Goal: Transaction & Acquisition: Purchase product/service

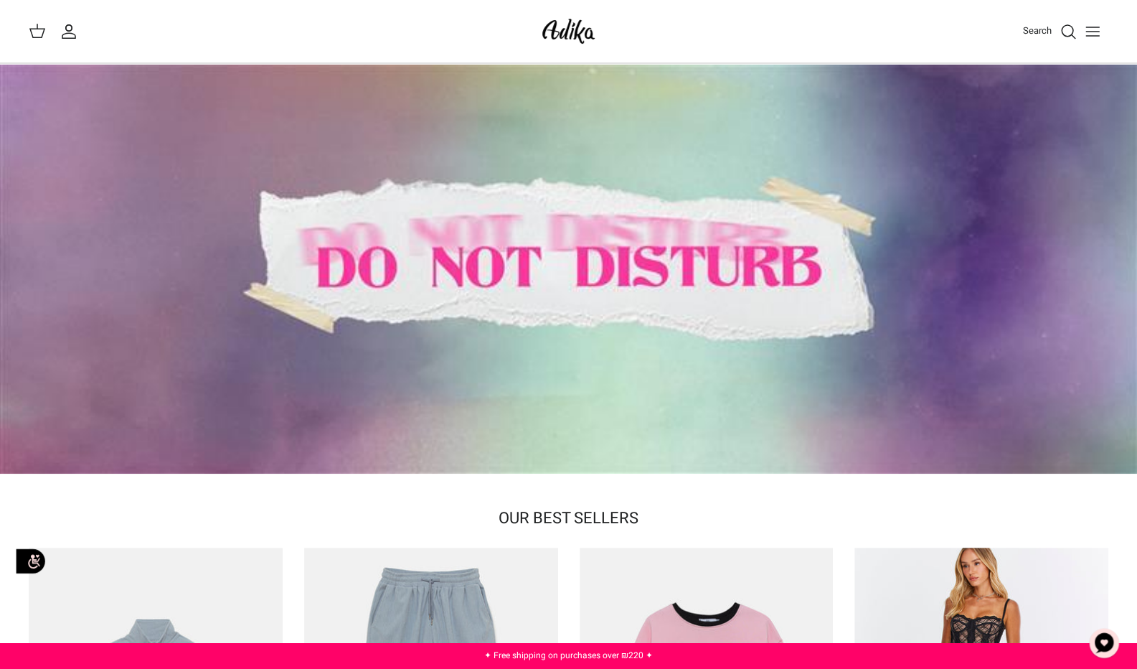
click at [1109, 30] on div "Search My account Search" at bounding box center [568, 31] width 1137 height 63
click at [1102, 30] on button "Toggle menu" at bounding box center [1093, 32] width 32 height 32
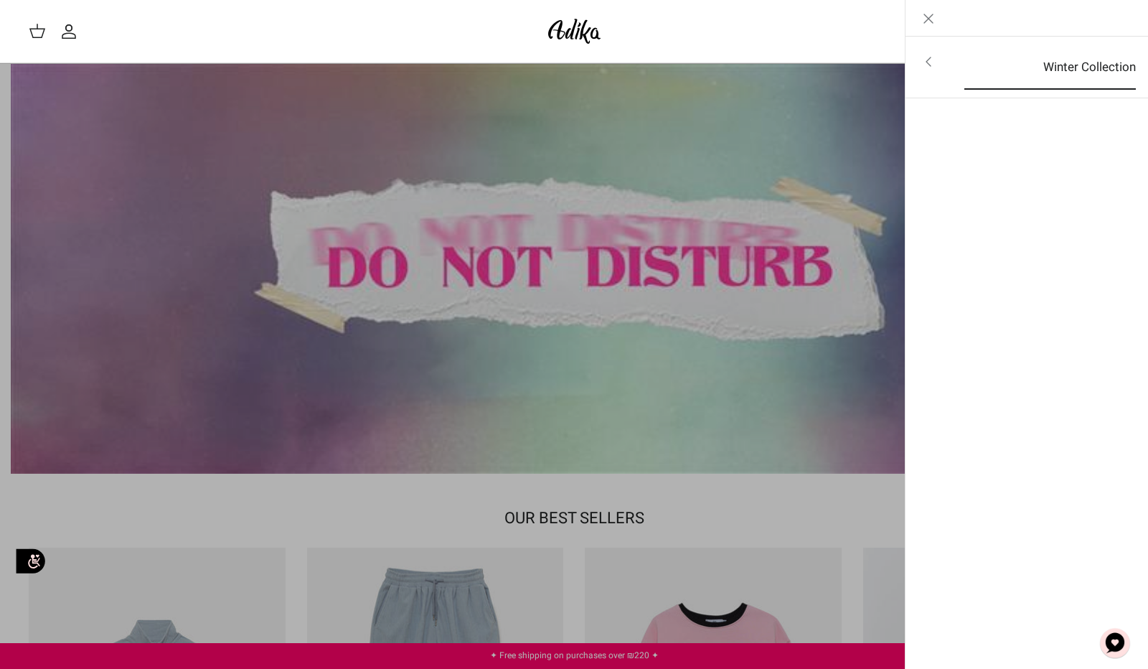
click at [1030, 81] on link "Winter Collection" at bounding box center [1049, 67] width 197 height 44
click at [1046, 64] on link "For all items" at bounding box center [1027, 63] width 229 height 36
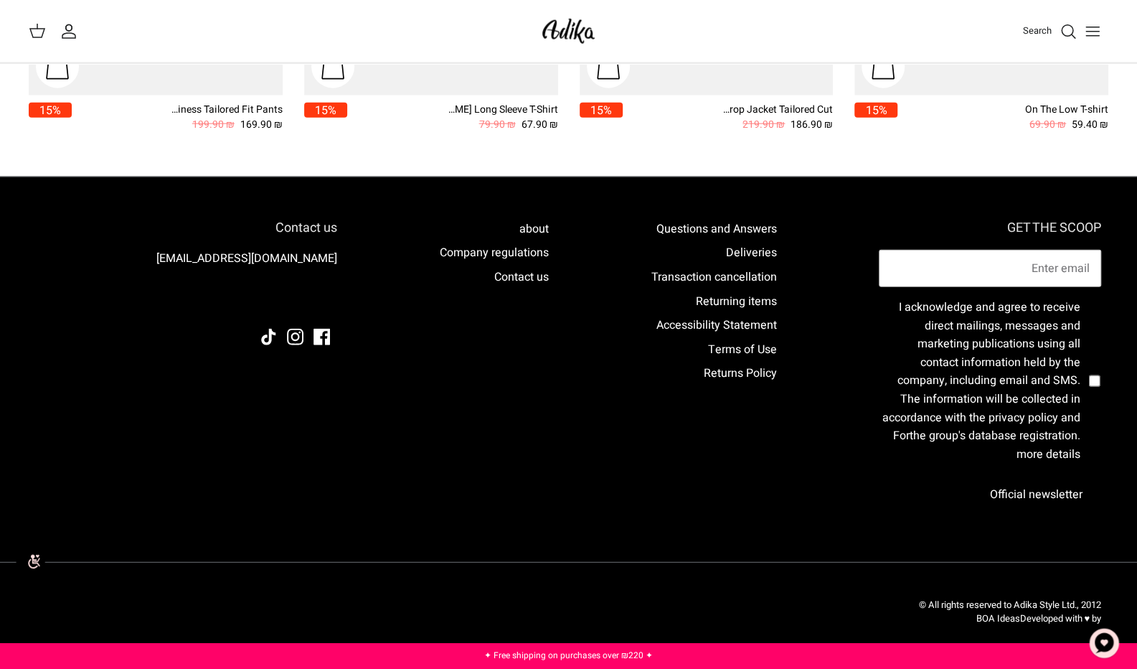
scroll to position [1698, 0]
